Goal: Task Accomplishment & Management: Manage account settings

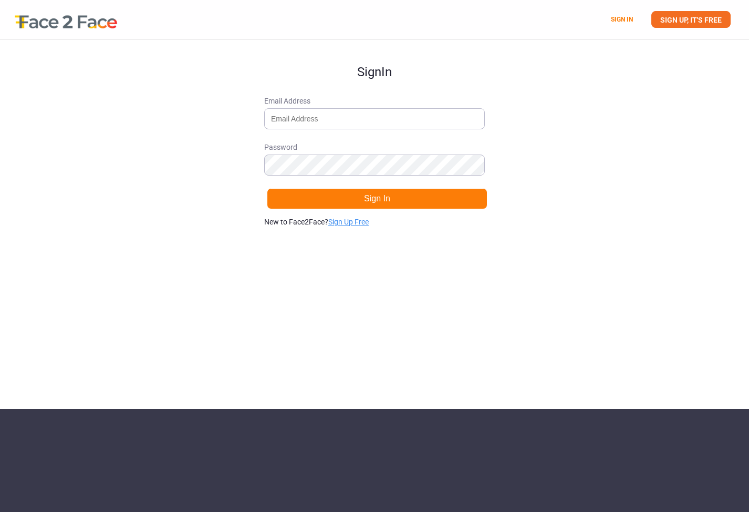
click at [361, 223] on link "Sign Up Free" at bounding box center [348, 221] width 40 height 8
click at [354, 114] on input "Email Address" at bounding box center [374, 118] width 221 height 21
type input "[EMAIL_ADDRESS][DOMAIN_NAME]"
click at [0, 409] on com-1password-button at bounding box center [0, 409] width 0 height 0
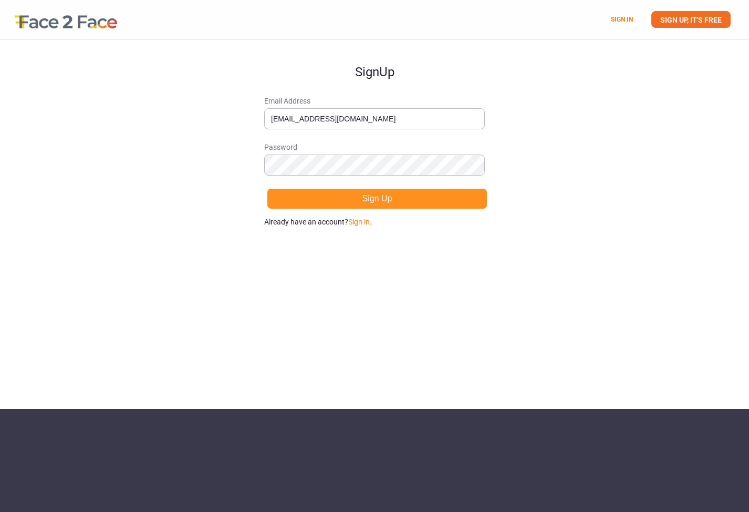
click at [408, 203] on button "Sign Up" at bounding box center [377, 198] width 221 height 21
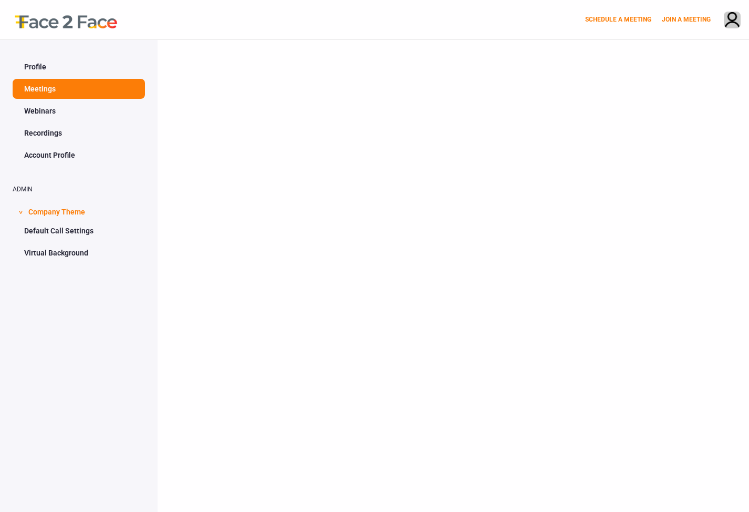
click at [51, 64] on link "Profile" at bounding box center [79, 67] width 132 height 20
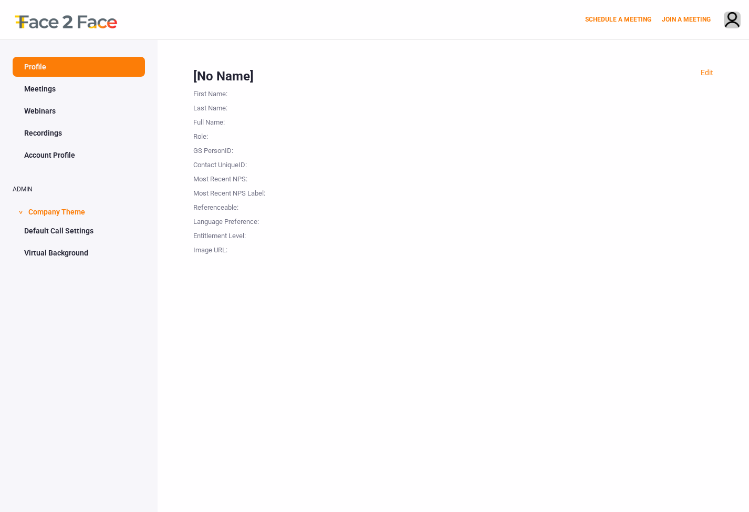
click at [51, 109] on link "Webinars" at bounding box center [79, 111] width 132 height 20
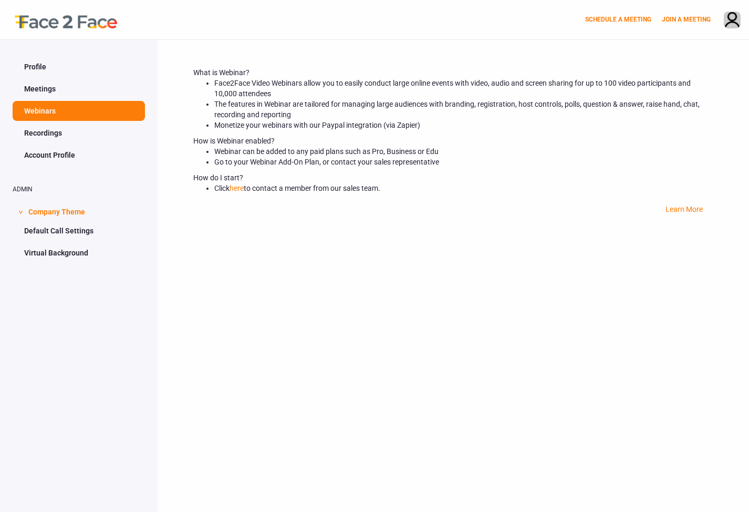
click at [47, 87] on link "Meetings" at bounding box center [79, 89] width 132 height 20
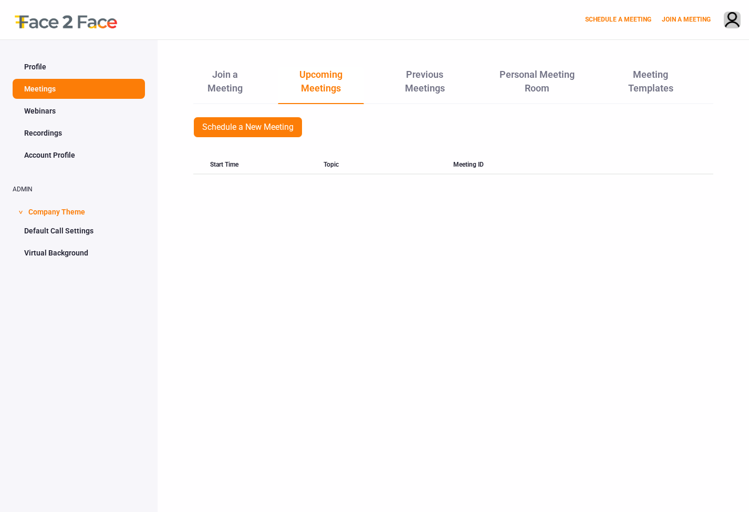
click at [49, 110] on link "Webinars" at bounding box center [79, 111] width 132 height 20
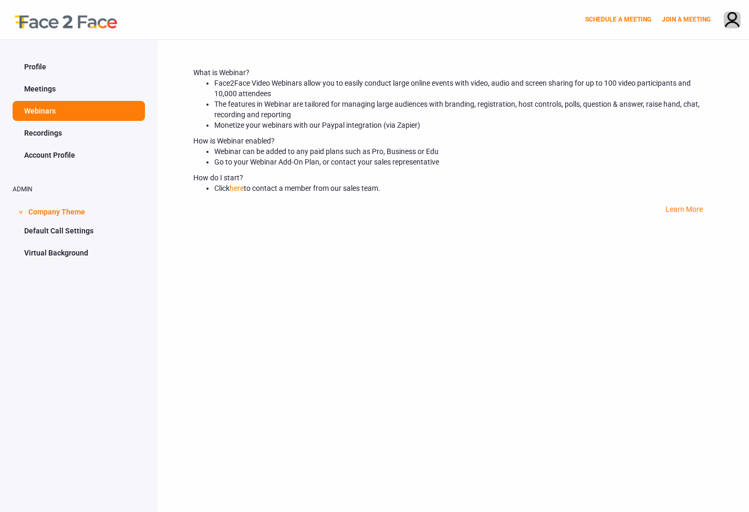
click at [49, 130] on link "Recordings" at bounding box center [79, 133] width 132 height 20
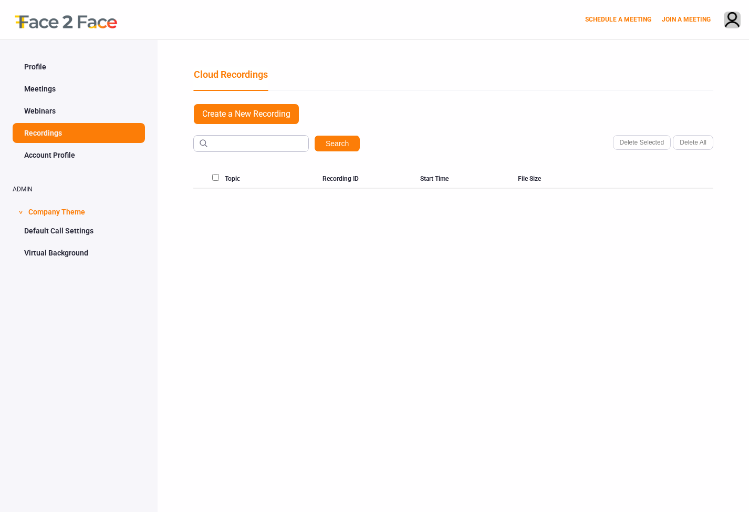
click at [50, 151] on link "Account Profile" at bounding box center [79, 155] width 132 height 20
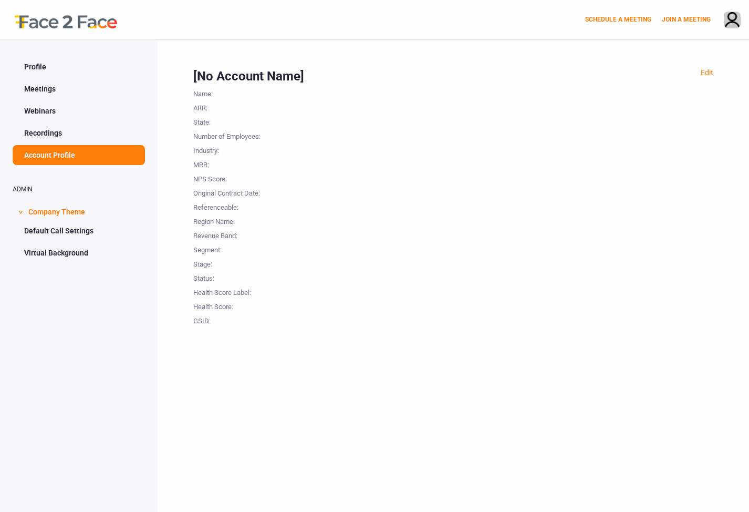
click at [68, 218] on span "Company Theme" at bounding box center [56, 211] width 57 height 20
click at [67, 212] on span "Company Theme" at bounding box center [56, 211] width 57 height 20
click at [67, 232] on link "Default Call Settings" at bounding box center [79, 231] width 132 height 20
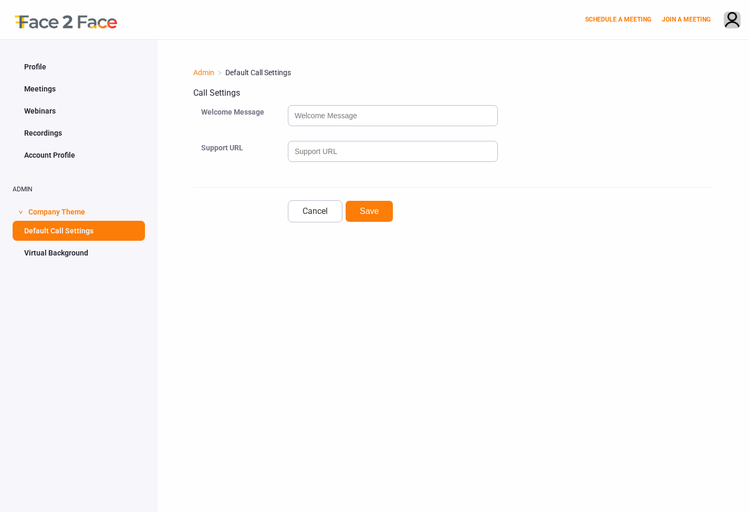
click at [67, 254] on link "Virtual Background" at bounding box center [79, 253] width 132 height 20
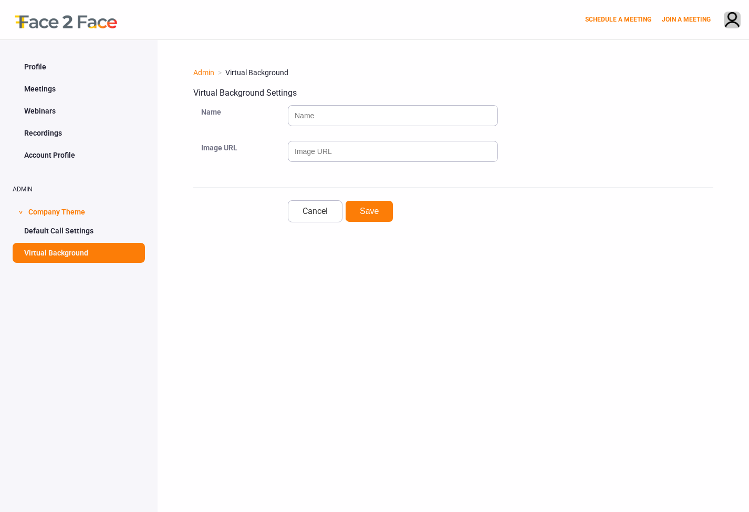
click at [29, 76] on link "Profile" at bounding box center [79, 67] width 132 height 20
